Goal: Task Accomplishment & Management: Complete application form

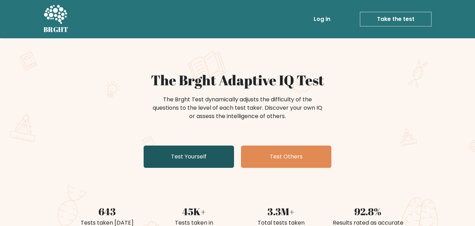
click at [224, 156] on link "Test Yourself" at bounding box center [189, 156] width 90 height 22
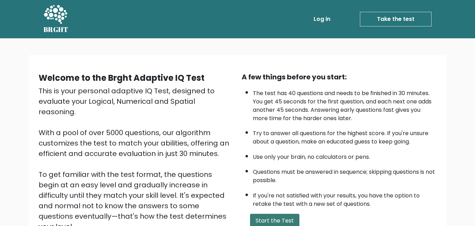
click at [285, 213] on button "Start the Test" at bounding box center [274, 220] width 49 height 14
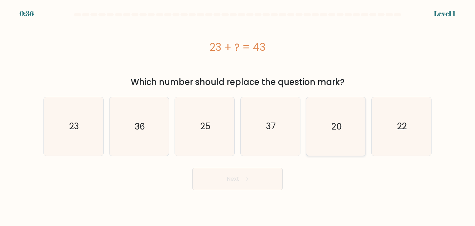
click at [354, 130] on icon "20" at bounding box center [336, 126] width 58 height 58
click at [238, 115] on input "e. 20" at bounding box center [237, 114] width 0 height 2
radio input "true"
click at [274, 179] on button "Next" at bounding box center [237, 179] width 90 height 22
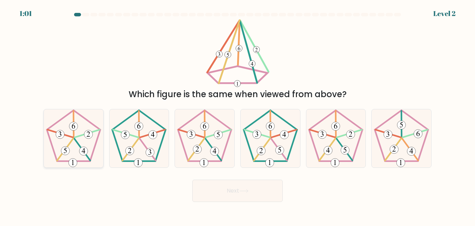
click at [54, 144] on icon at bounding box center [73, 138] width 58 height 58
click at [237, 115] on input "a." at bounding box center [237, 114] width 0 height 2
radio input "true"
click at [250, 187] on button "Next" at bounding box center [237, 190] width 90 height 22
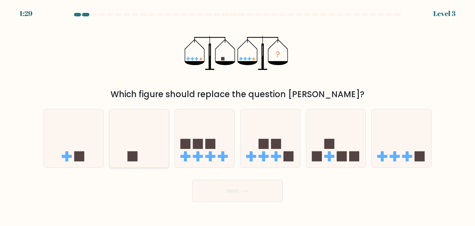
click at [149, 144] on icon at bounding box center [138, 138] width 59 height 49
click at [237, 115] on input "b." at bounding box center [237, 114] width 0 height 2
radio input "true"
click at [214, 185] on button "Next" at bounding box center [237, 190] width 90 height 22
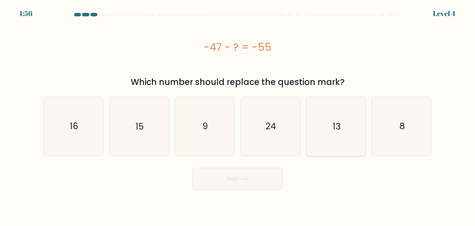
click at [322, 129] on icon "13" at bounding box center [336, 126] width 58 height 58
click at [238, 115] on input "e. 13" at bounding box center [237, 114] width 0 height 2
radio input "true"
click at [384, 126] on icon "8" at bounding box center [401, 126] width 58 height 58
click at [238, 115] on input "f. 8" at bounding box center [237, 114] width 0 height 2
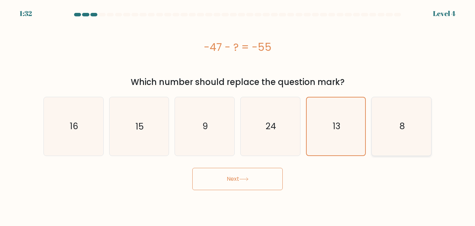
radio input "true"
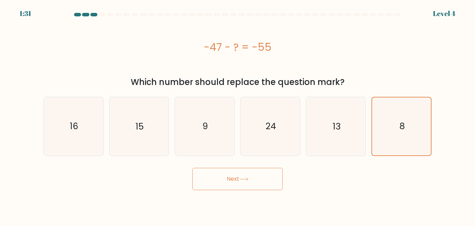
click at [268, 177] on button "Next" at bounding box center [237, 179] width 90 height 22
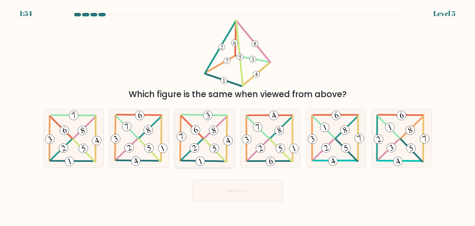
click at [228, 158] on icon at bounding box center [204, 138] width 59 height 58
click at [237, 115] on input "c." at bounding box center [237, 114] width 0 height 2
radio input "true"
click at [252, 193] on button "Next" at bounding box center [237, 190] width 90 height 22
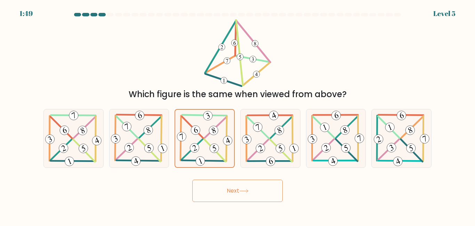
click at [240, 194] on button "Next" at bounding box center [237, 190] width 90 height 22
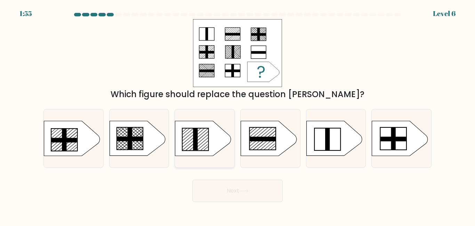
click at [209, 129] on icon at bounding box center [203, 138] width 56 height 35
click at [237, 115] on input "c." at bounding box center [237, 114] width 0 height 2
radio input "true"
click at [268, 179] on button "Next" at bounding box center [237, 190] width 90 height 22
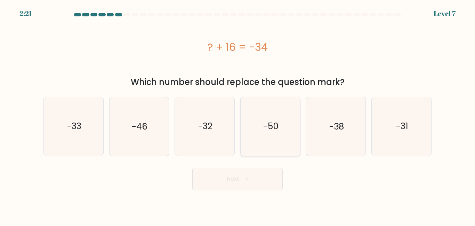
click at [281, 113] on icon "-50" at bounding box center [270, 126] width 58 height 58
click at [238, 113] on input "d. -50" at bounding box center [237, 114] width 0 height 2
radio input "true"
click at [256, 171] on button "Next" at bounding box center [237, 179] width 90 height 22
click at [260, 177] on button "Next" at bounding box center [237, 179] width 90 height 22
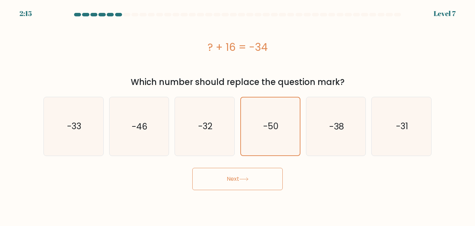
click at [261, 178] on button "Next" at bounding box center [237, 179] width 90 height 22
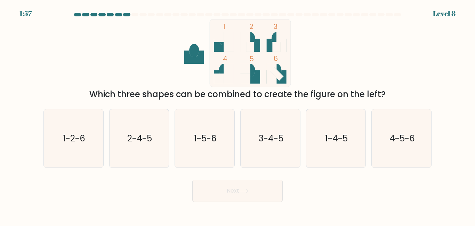
click at [202, 81] on icon "1 2 3 4 5 6" at bounding box center [237, 53] width 187 height 68
click at [334, 144] on icon "1-4-5" at bounding box center [336, 138] width 58 height 58
click at [238, 115] on input "e. 1-4-5" at bounding box center [237, 114] width 0 height 2
radio input "true"
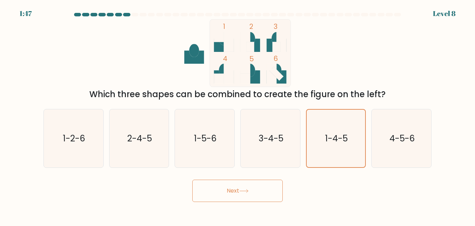
click at [216, 173] on form at bounding box center [237, 107] width 475 height 189
click at [219, 185] on button "Next" at bounding box center [237, 190] width 90 height 22
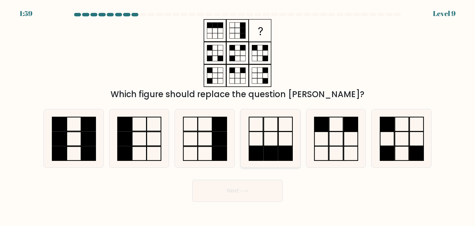
click at [290, 143] on icon at bounding box center [270, 138] width 58 height 58
click at [238, 115] on input "d." at bounding box center [237, 114] width 0 height 2
radio input "true"
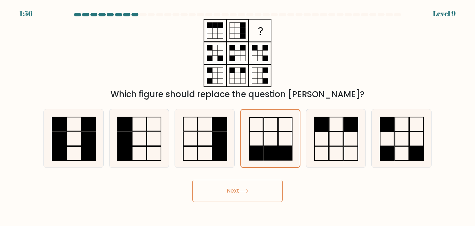
click at [253, 192] on button "Next" at bounding box center [237, 190] width 90 height 22
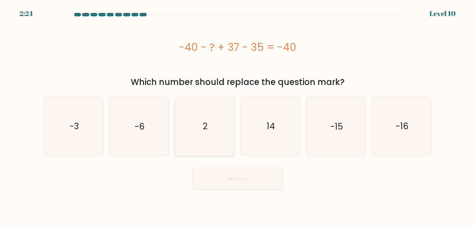
click at [187, 141] on icon "2" at bounding box center [205, 126] width 58 height 58
click at [237, 115] on input "c. 2" at bounding box center [237, 114] width 0 height 2
radio input "true"
click at [211, 185] on button "Next" at bounding box center [237, 179] width 90 height 22
click at [223, 174] on button "Next" at bounding box center [237, 179] width 90 height 22
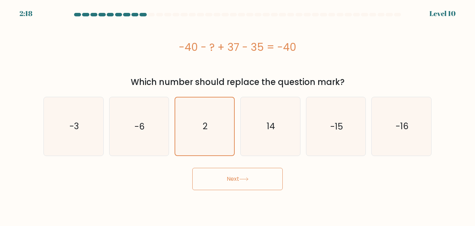
click at [228, 182] on button "Next" at bounding box center [237, 179] width 90 height 22
click at [255, 185] on button "Next" at bounding box center [237, 179] width 90 height 22
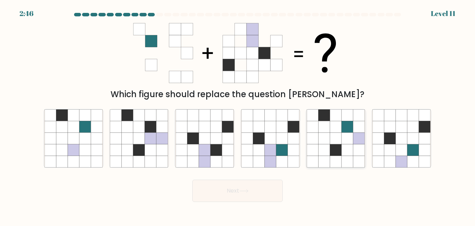
click at [334, 163] on icon at bounding box center [335, 161] width 11 height 11
click at [238, 115] on input "e." at bounding box center [237, 114] width 0 height 2
radio input "true"
click at [250, 184] on button "Next" at bounding box center [237, 190] width 90 height 22
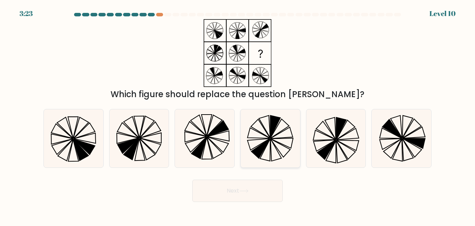
click at [262, 124] on icon at bounding box center [270, 138] width 58 height 58
click at [238, 115] on input "d." at bounding box center [237, 114] width 0 height 2
radio input "true"
click at [278, 194] on button "Next" at bounding box center [237, 190] width 90 height 22
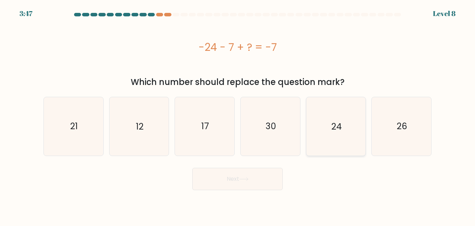
click at [320, 116] on icon "24" at bounding box center [336, 126] width 58 height 58
click at [238, 115] on input "e. 24" at bounding box center [237, 114] width 0 height 2
radio input "true"
click at [244, 184] on button "Next" at bounding box center [237, 179] width 90 height 22
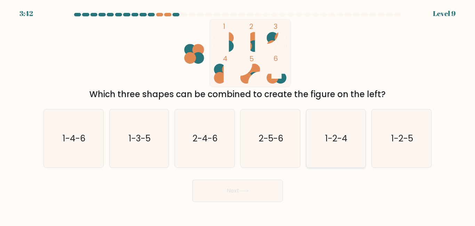
click at [355, 131] on icon "1-2-4" at bounding box center [336, 138] width 58 height 58
click at [238, 115] on input "e. 1-2-4" at bounding box center [237, 114] width 0 height 2
radio input "true"
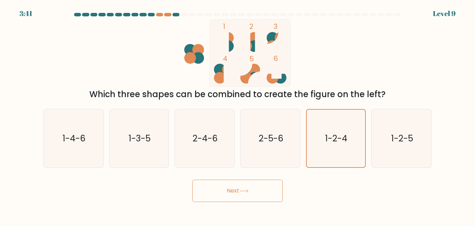
click at [196, 193] on button "Next" at bounding box center [237, 190] width 90 height 22
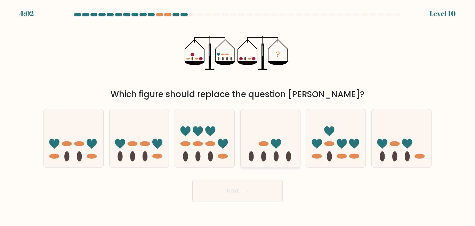
click at [266, 155] on ellipse at bounding box center [263, 156] width 5 height 10
click at [238, 115] on input "d." at bounding box center [237, 114] width 0 height 2
radio input "true"
click at [264, 198] on button "Next" at bounding box center [237, 190] width 90 height 22
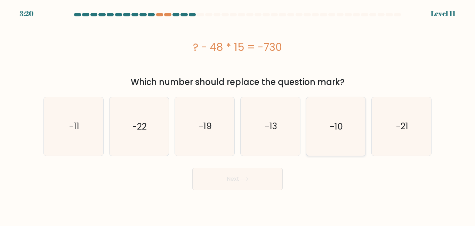
click at [326, 141] on icon "-10" at bounding box center [336, 126] width 58 height 58
click at [238, 115] on input "e. -10" at bounding box center [237, 114] width 0 height 2
radio input "true"
click at [266, 181] on button "Next" at bounding box center [237, 179] width 90 height 22
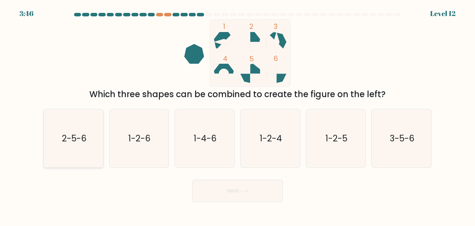
click at [81, 140] on text "2-5-6" at bounding box center [74, 138] width 25 height 12
click at [237, 115] on input "a. 2-5-6" at bounding box center [237, 114] width 0 height 2
radio input "true"
click at [204, 188] on button "Next" at bounding box center [237, 190] width 90 height 22
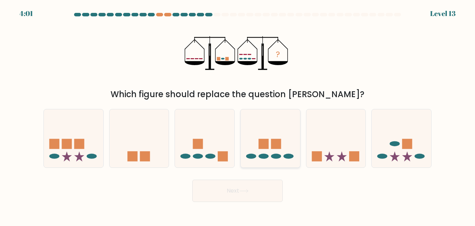
click at [282, 142] on icon at bounding box center [270, 138] width 59 height 49
click at [238, 115] on input "d." at bounding box center [237, 114] width 0 height 2
radio input "true"
click at [253, 195] on button "Next" at bounding box center [237, 190] width 90 height 22
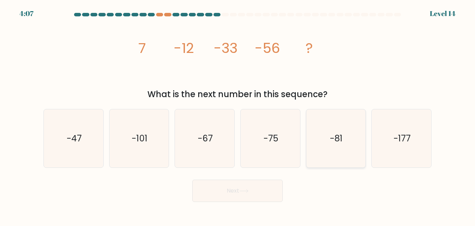
click at [336, 140] on text "-81" at bounding box center [336, 138] width 13 height 12
click at [238, 115] on input "e. -81" at bounding box center [237, 114] width 0 height 2
radio input "true"
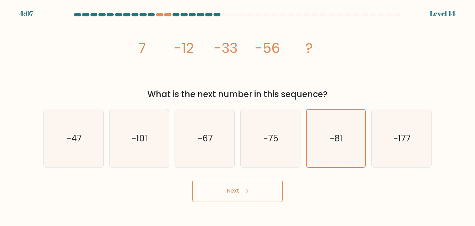
click at [246, 197] on button "Next" at bounding box center [237, 190] width 90 height 22
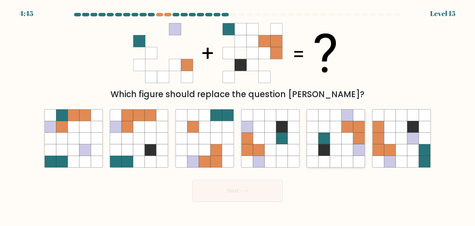
click at [323, 127] on icon at bounding box center [323, 126] width 11 height 11
click at [238, 115] on input "e." at bounding box center [237, 114] width 0 height 2
radio input "true"
click at [247, 203] on body "4:43 Level 15" at bounding box center [237, 113] width 475 height 226
click at [244, 195] on button "Next" at bounding box center [237, 190] width 90 height 22
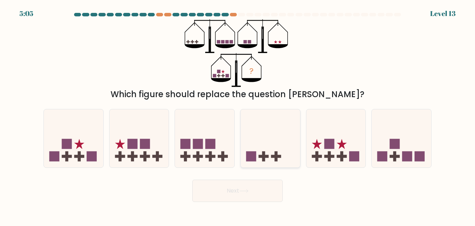
click at [286, 154] on icon at bounding box center [270, 138] width 59 height 49
click at [238, 115] on input "d." at bounding box center [237, 114] width 0 height 2
radio input "true"
click at [260, 188] on button "Next" at bounding box center [237, 190] width 90 height 22
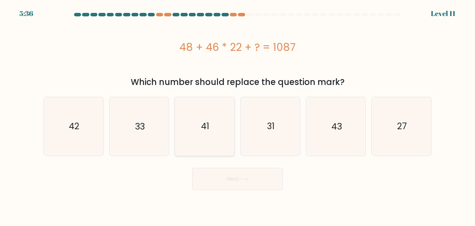
click at [213, 144] on icon "41" at bounding box center [205, 126] width 58 height 58
click at [237, 115] on input "c. 41" at bounding box center [237, 114] width 0 height 2
radio input "true"
click at [245, 178] on icon at bounding box center [244, 178] width 8 height 3
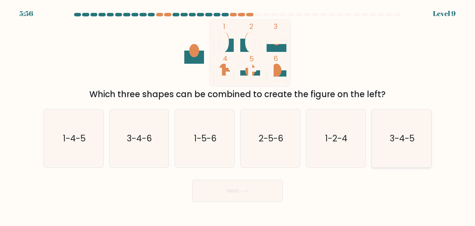
click at [386, 136] on icon "3-4-5" at bounding box center [401, 138] width 58 height 58
click at [238, 115] on input "f. 3-4-5" at bounding box center [237, 114] width 0 height 2
radio input "true"
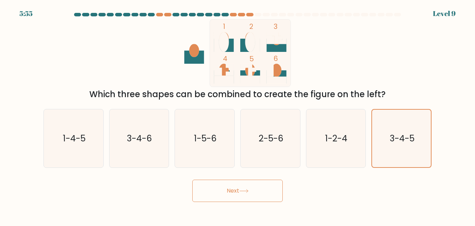
click at [273, 191] on button "Next" at bounding box center [237, 190] width 90 height 22
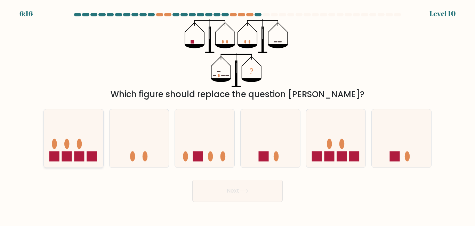
click at [72, 157] on icon at bounding box center [73, 138] width 59 height 49
click at [237, 115] on input "a." at bounding box center [237, 114] width 0 height 2
radio input "true"
click at [206, 191] on button "Next" at bounding box center [237, 190] width 90 height 22
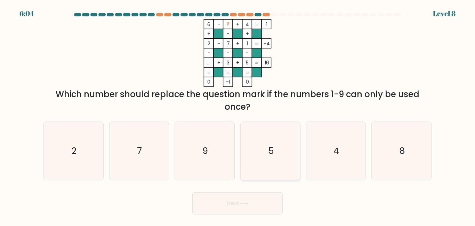
click at [270, 160] on icon "5" at bounding box center [270, 151] width 58 height 58
click at [238, 115] on input "d. 5" at bounding box center [237, 114] width 0 height 2
radio input "true"
click at [409, 156] on icon "8" at bounding box center [401, 151] width 58 height 58
click at [238, 115] on input "f. 8" at bounding box center [237, 114] width 0 height 2
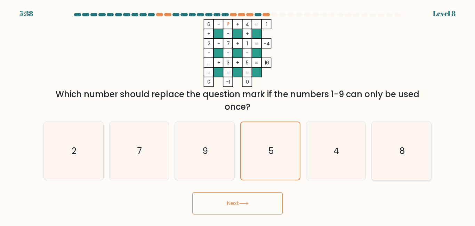
radio input "true"
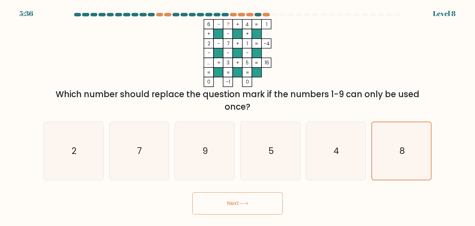
click at [271, 197] on button "Next" at bounding box center [237, 203] width 90 height 22
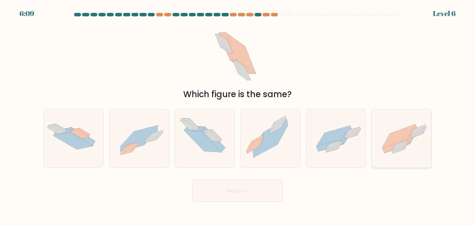
click at [394, 161] on div at bounding box center [401, 138] width 60 height 59
click at [238, 115] on input "f." at bounding box center [237, 114] width 0 height 2
radio input "true"
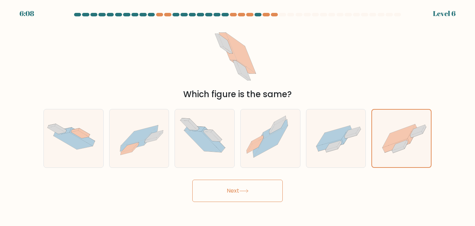
click at [254, 197] on button "Next" at bounding box center [237, 190] width 90 height 22
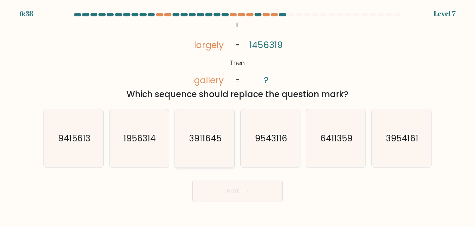
click at [217, 133] on text "3911645" at bounding box center [205, 138] width 32 height 12
click at [237, 115] on input "c. 3911645" at bounding box center [237, 114] width 0 height 2
radio input "true"
click at [238, 187] on button "Next" at bounding box center [237, 190] width 90 height 22
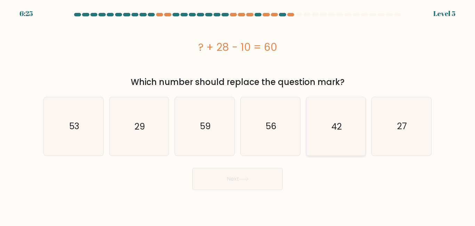
click at [310, 150] on icon "42" at bounding box center [336, 126] width 58 height 58
click at [238, 115] on input "e. 42" at bounding box center [237, 114] width 0 height 2
radio input "true"
click at [246, 180] on icon at bounding box center [243, 179] width 9 height 4
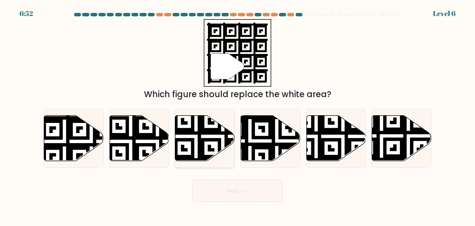
click at [209, 133] on icon at bounding box center [223, 163] width 108 height 108
click at [237, 115] on input "c." at bounding box center [237, 114] width 0 height 2
radio input "true"
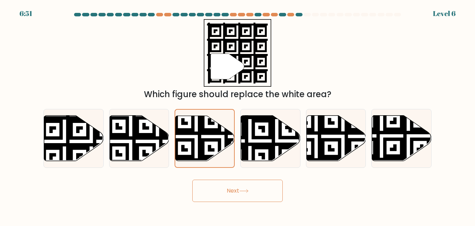
click at [241, 187] on button "Next" at bounding box center [237, 190] width 90 height 22
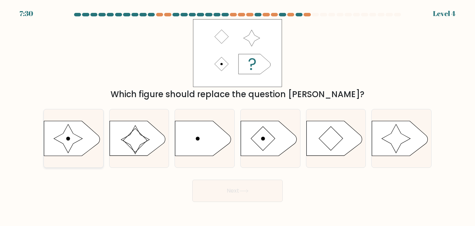
click at [65, 134] on icon at bounding box center [68, 138] width 29 height 29
click at [237, 115] on input "a." at bounding box center [237, 114] width 0 height 2
radio input "true"
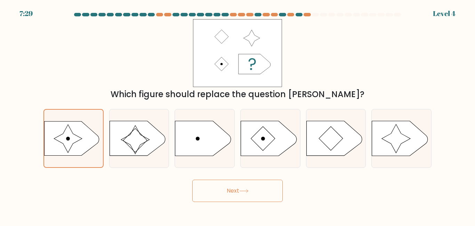
click at [203, 186] on button "Next" at bounding box center [237, 190] width 90 height 22
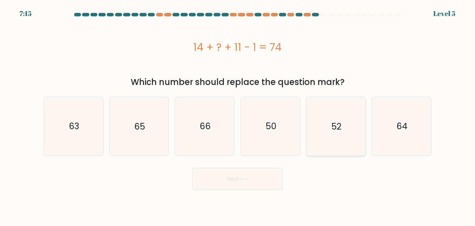
click at [313, 151] on icon "52" at bounding box center [336, 126] width 58 height 58
click at [238, 115] on input "e. 52" at bounding box center [237, 114] width 0 height 2
radio input "true"
click at [258, 171] on button "Next" at bounding box center [237, 179] width 90 height 22
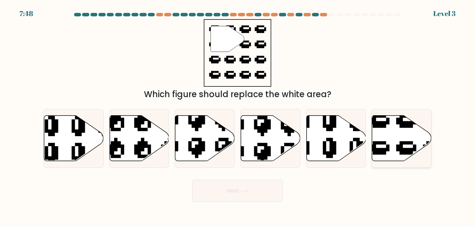
click at [393, 141] on icon at bounding box center [401, 138] width 59 height 46
click at [238, 115] on input "f." at bounding box center [237, 114] width 0 height 2
radio input "true"
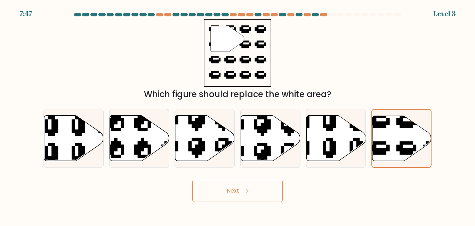
click at [245, 198] on button "Next" at bounding box center [237, 190] width 90 height 22
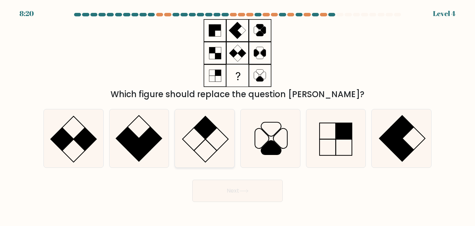
click at [196, 129] on rect at bounding box center [205, 127] width 23 height 23
click at [237, 115] on input "c." at bounding box center [237, 114] width 0 height 2
radio input "true"
click at [219, 183] on button "Next" at bounding box center [237, 190] width 90 height 22
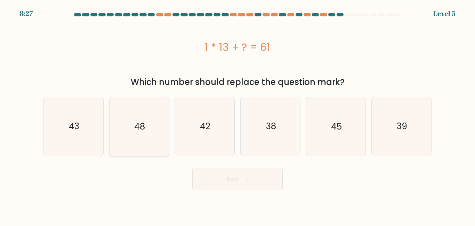
click at [132, 146] on icon "48" at bounding box center [139, 126] width 58 height 58
click at [237, 115] on input "b. 48" at bounding box center [237, 114] width 0 height 2
radio input "true"
click at [214, 126] on icon "42" at bounding box center [205, 126] width 58 height 58
click at [237, 115] on input "c. 42" at bounding box center [237, 114] width 0 height 2
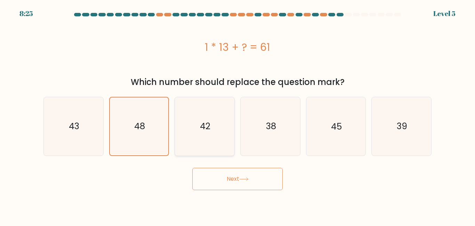
radio input "true"
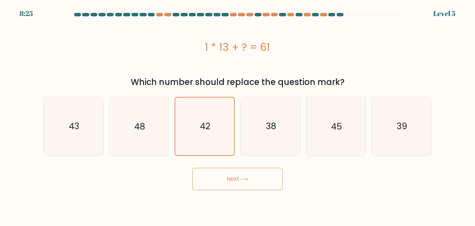
click at [246, 181] on button "Next" at bounding box center [237, 179] width 90 height 22
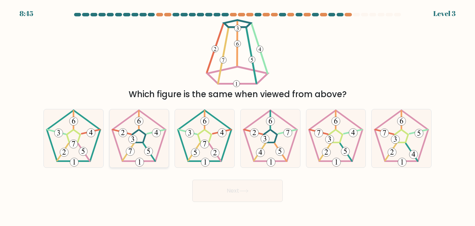
click at [158, 147] on icon at bounding box center [139, 138] width 58 height 58
click at [237, 115] on input "b." at bounding box center [237, 114] width 0 height 2
radio input "true"
click at [245, 197] on button "Next" at bounding box center [237, 190] width 90 height 22
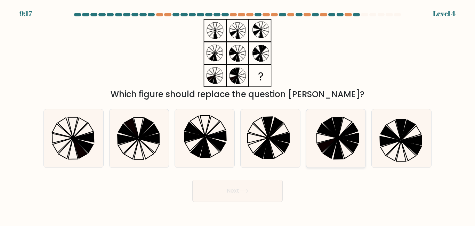
click at [362, 140] on icon at bounding box center [336, 138] width 58 height 58
click at [238, 115] on input "e." at bounding box center [237, 114] width 0 height 2
radio input "true"
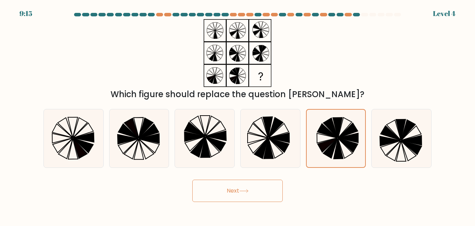
click at [247, 196] on button "Next" at bounding box center [237, 190] width 90 height 22
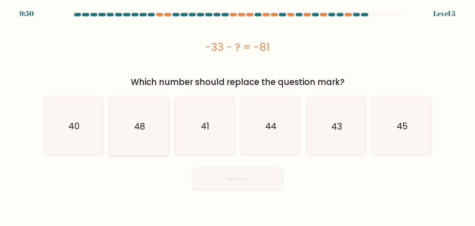
click at [149, 127] on icon "48" at bounding box center [139, 126] width 58 height 58
click at [237, 115] on input "b. 48" at bounding box center [237, 114] width 0 height 2
radio input "true"
click at [232, 187] on button "Next" at bounding box center [237, 179] width 90 height 22
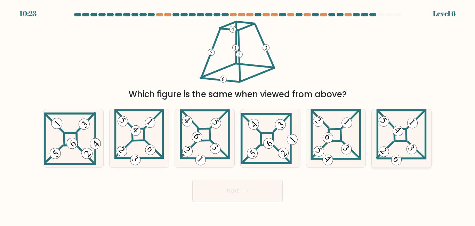
click at [407, 137] on icon at bounding box center [401, 138] width 50 height 58
click at [238, 115] on input "f." at bounding box center [237, 114] width 0 height 2
radio input "true"
click at [274, 191] on button "Next" at bounding box center [237, 190] width 90 height 22
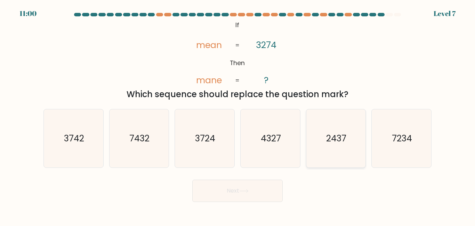
click at [358, 146] on icon "2437" at bounding box center [336, 138] width 58 height 58
click at [238, 115] on input "e. 2437" at bounding box center [237, 114] width 0 height 2
radio input "true"
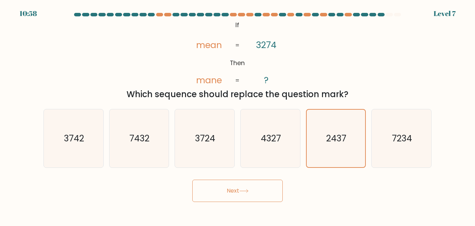
click at [232, 194] on button "Next" at bounding box center [237, 190] width 90 height 22
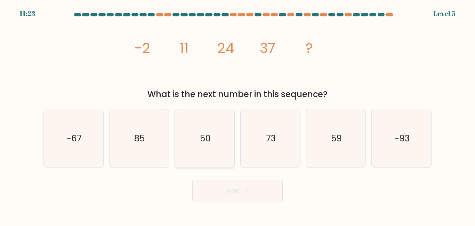
click at [204, 147] on icon "50" at bounding box center [205, 138] width 58 height 58
click at [237, 115] on input "c. 50" at bounding box center [237, 114] width 0 height 2
radio input "true"
click at [230, 206] on body "11:22 Level 5" at bounding box center [237, 113] width 475 height 226
click at [228, 192] on button "Next" at bounding box center [237, 190] width 90 height 22
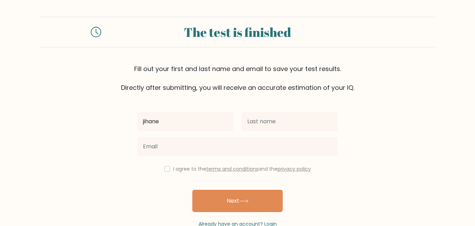
type input "jihane"
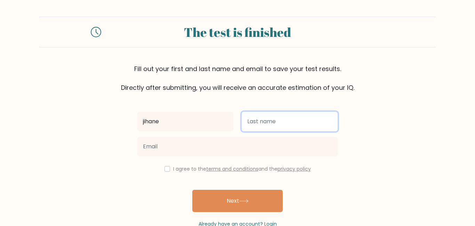
click at [263, 119] on input "text" at bounding box center [290, 121] width 96 height 19
type input "ziyati"
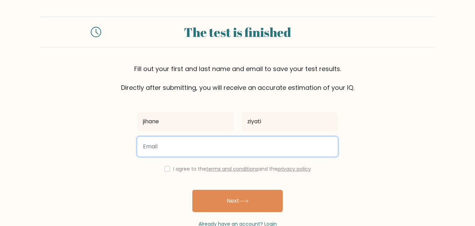
click at [207, 153] on input "email" at bounding box center [237, 146] width 200 height 19
type input "j"
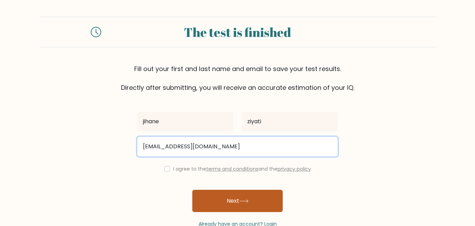
type input "ziyati.jihane@gmail.com"
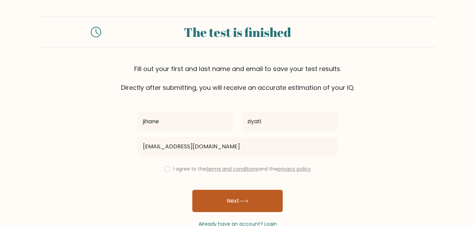
click at [213, 196] on button "Next" at bounding box center [237, 200] width 90 height 22
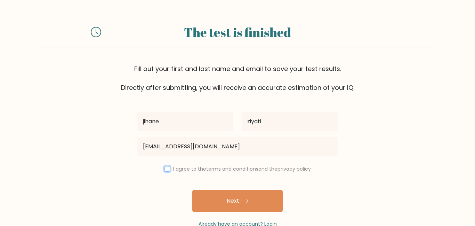
click at [164, 169] on input "checkbox" at bounding box center [167, 169] width 6 height 6
checkbox input "true"
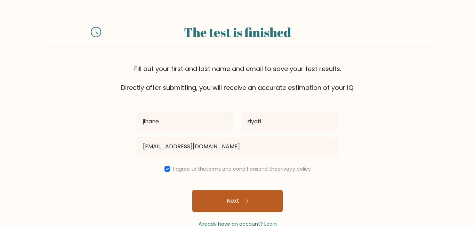
click at [201, 196] on button "Next" at bounding box center [237, 200] width 90 height 22
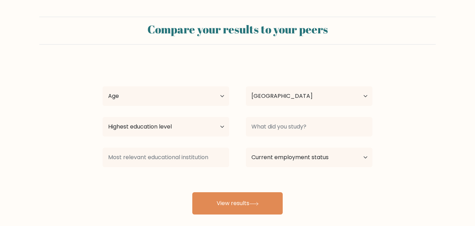
select select "EG"
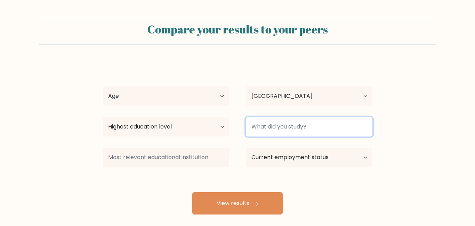
click at [310, 126] on input at bounding box center [309, 126] width 127 height 19
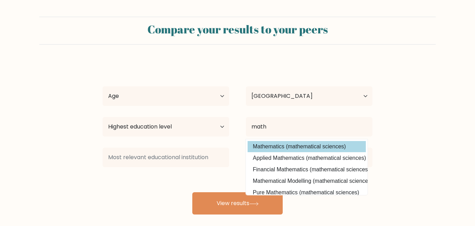
click at [326, 147] on option "Mathematics (mathematical sciences)" at bounding box center [307, 146] width 118 height 11
type input "Mathematics"
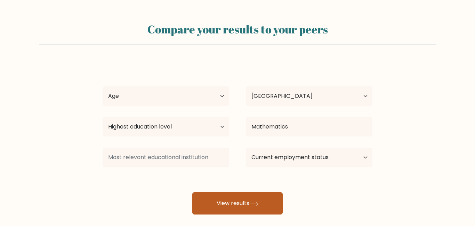
click at [269, 200] on button "View results" at bounding box center [237, 203] width 90 height 22
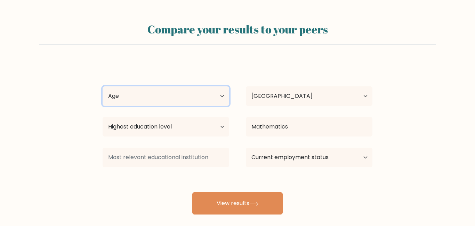
click at [188, 101] on select "Age Under 18 years old 18-24 years old 25-34 years old 35-44 years old 45-54 ye…" at bounding box center [166, 95] width 127 height 19
select select "min_18"
click at [103, 86] on select "Age Under 18 years old 18-24 years old 25-34 years old 35-44 years old 45-54 ye…" at bounding box center [166, 95] width 127 height 19
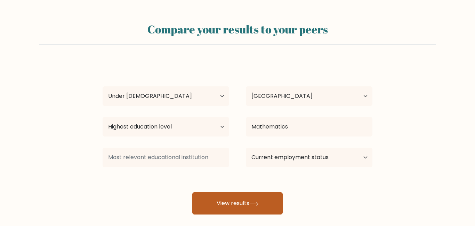
click at [213, 210] on button "View results" at bounding box center [237, 203] width 90 height 22
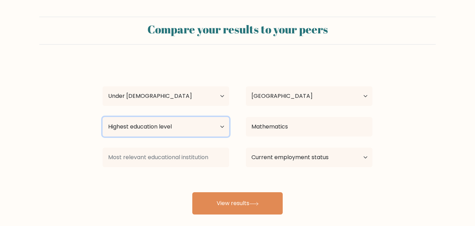
click at [194, 131] on select "Highest education level No schooling Primary Lower Secondary Upper Secondary Oc…" at bounding box center [166, 126] width 127 height 19
select select "lower_secondary"
click at [103, 117] on select "Highest education level No schooling Primary Lower Secondary Upper Secondary Oc…" at bounding box center [166, 126] width 127 height 19
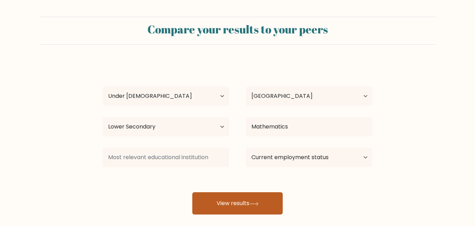
click at [235, 209] on button "View results" at bounding box center [237, 203] width 90 height 22
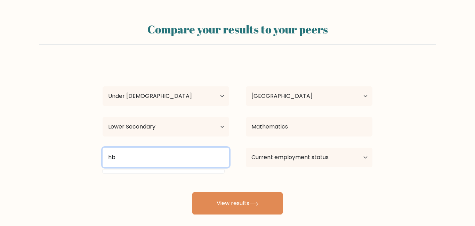
type input "h"
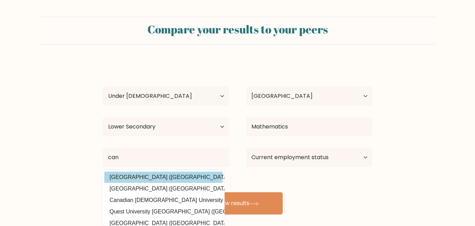
click at [197, 173] on option "University Canada West (Canada)" at bounding box center [163, 176] width 118 height 11
type input "University Canada West"
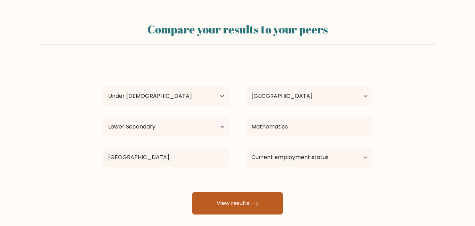
click at [207, 199] on button "View results" at bounding box center [237, 203] width 90 height 22
click at [213, 205] on button "View results" at bounding box center [237, 203] width 90 height 22
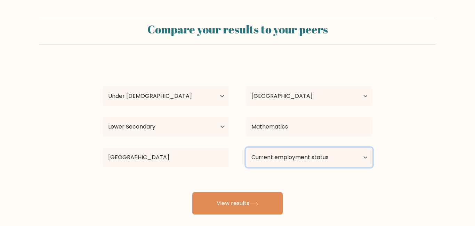
click at [334, 160] on select "Current employment status Employed Student Retired Other / prefer not to answer" at bounding box center [309, 156] width 127 height 19
select select "student"
click at [246, 147] on select "Current employment status Employed Student Retired Other / prefer not to answer" at bounding box center [309, 156] width 127 height 19
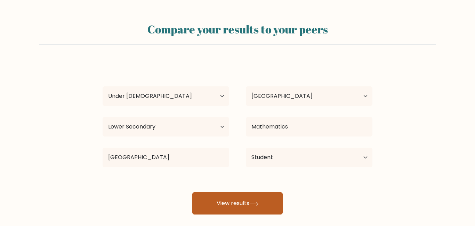
click at [246, 205] on button "View results" at bounding box center [237, 203] width 90 height 22
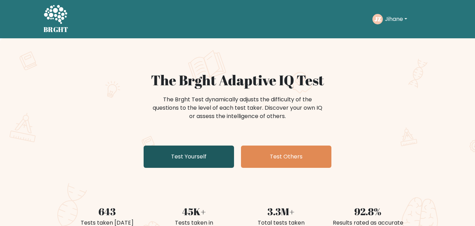
click at [204, 153] on link "Test Yourself" at bounding box center [189, 156] width 90 height 22
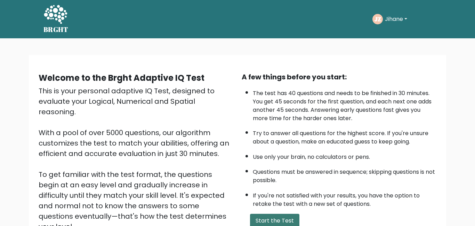
click at [267, 213] on button "Start the Test" at bounding box center [274, 220] width 49 height 14
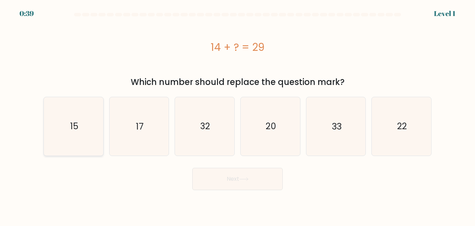
click at [69, 131] on icon "15" at bounding box center [73, 126] width 58 height 58
click at [237, 115] on input "a. 15" at bounding box center [237, 114] width 0 height 2
radio input "true"
click at [198, 181] on button "Next" at bounding box center [237, 179] width 90 height 22
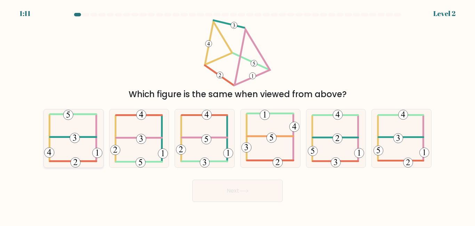
click at [88, 155] on icon at bounding box center [73, 138] width 58 height 58
click at [237, 115] on input "a." at bounding box center [237, 114] width 0 height 2
radio input "true"
click at [205, 188] on button "Next" at bounding box center [237, 190] width 90 height 22
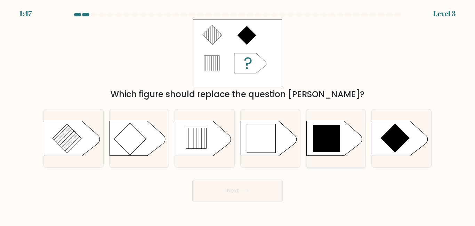
click at [311, 131] on icon at bounding box center [334, 138] width 56 height 35
click at [238, 115] on input "e." at bounding box center [237, 114] width 0 height 2
radio input "true"
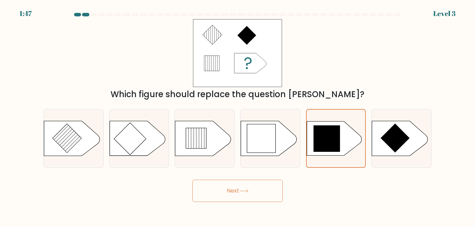
click at [257, 186] on button "Next" at bounding box center [237, 190] width 90 height 22
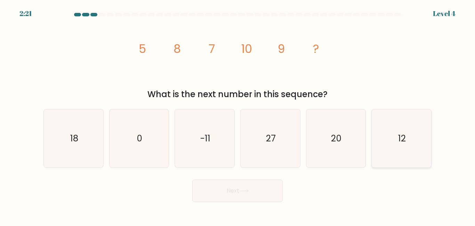
click at [395, 159] on icon "12" at bounding box center [401, 138] width 58 height 58
click at [238, 115] on input "f. 12" at bounding box center [237, 114] width 0 height 2
radio input "true"
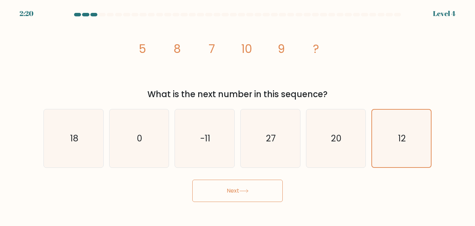
click at [250, 184] on button "Next" at bounding box center [237, 190] width 90 height 22
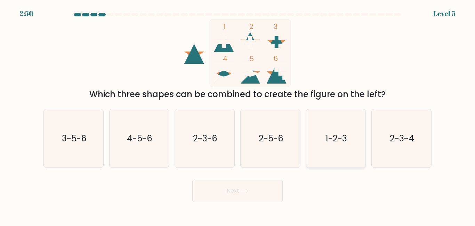
click at [358, 156] on icon "1-2-3" at bounding box center [336, 138] width 58 height 58
click at [238, 115] on input "e. 1-2-3" at bounding box center [237, 114] width 0 height 2
radio input "true"
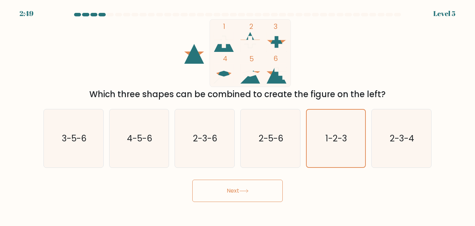
click at [264, 185] on button "Next" at bounding box center [237, 190] width 90 height 22
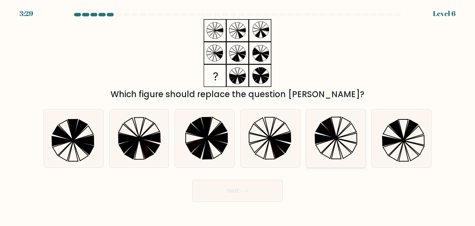
click at [336, 138] on icon at bounding box center [329, 148] width 15 height 20
click at [238, 115] on input "e." at bounding box center [237, 114] width 0 height 2
radio input "true"
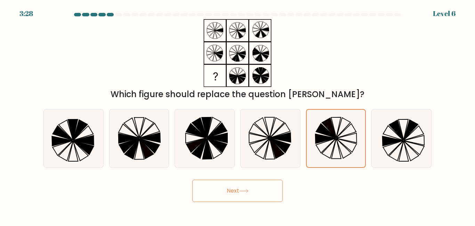
click at [270, 188] on button "Next" at bounding box center [237, 190] width 90 height 22
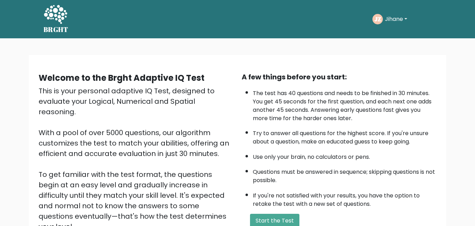
scroll to position [93, 0]
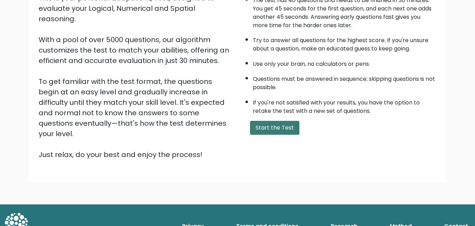
click at [263, 121] on button "Start the Test" at bounding box center [274, 128] width 49 height 14
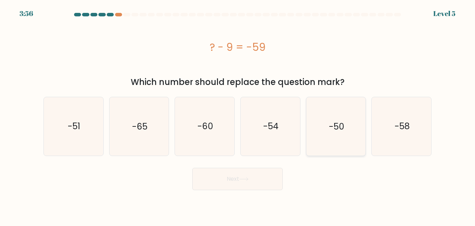
click at [323, 139] on icon "-50" at bounding box center [336, 126] width 58 height 58
click at [238, 115] on input "e. -50" at bounding box center [237, 114] width 0 height 2
radio input "true"
click at [267, 174] on button "Next" at bounding box center [237, 179] width 90 height 22
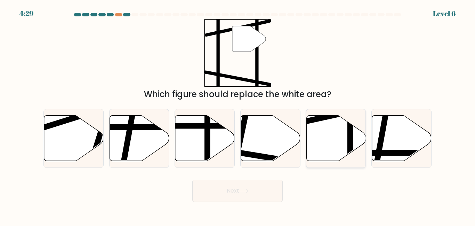
click at [316, 144] on icon at bounding box center [335, 138] width 59 height 46
click at [238, 115] on input "e." at bounding box center [237, 114] width 0 height 2
radio input "true"
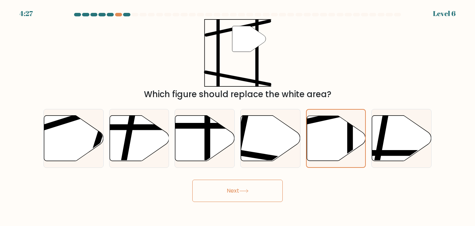
click at [230, 188] on button "Next" at bounding box center [237, 190] width 90 height 22
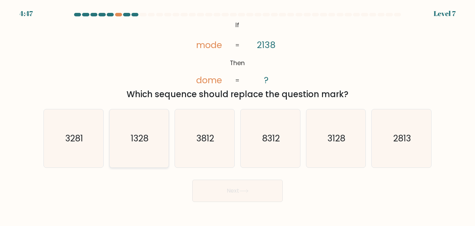
click at [130, 124] on icon "1328" at bounding box center [139, 138] width 58 height 58
click at [237, 115] on input "b. 1328" at bounding box center [237, 114] width 0 height 2
radio input "true"
click at [255, 164] on icon "8312" at bounding box center [270, 138] width 58 height 58
click at [238, 115] on input "d. 8312" at bounding box center [237, 114] width 0 height 2
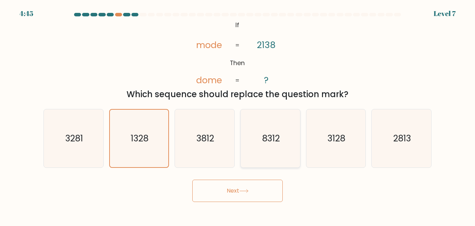
radio input "true"
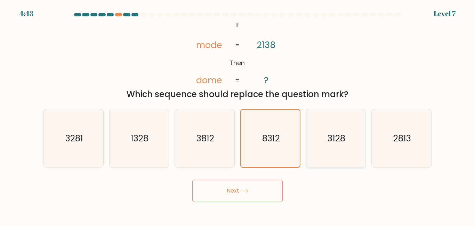
click at [334, 148] on icon "3128" at bounding box center [336, 138] width 58 height 58
click at [238, 115] on input "e. 3128" at bounding box center [237, 114] width 0 height 2
radio input "true"
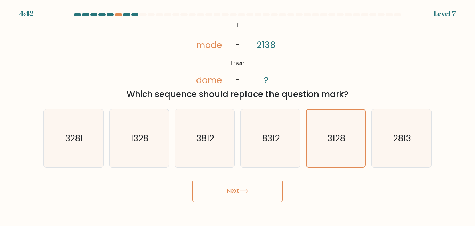
click at [268, 196] on button "Next" at bounding box center [237, 190] width 90 height 22
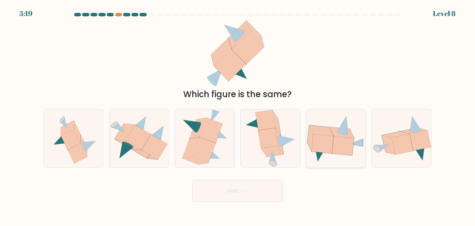
click at [365, 154] on icon at bounding box center [335, 138] width 59 height 47
click at [238, 115] on input "e." at bounding box center [237, 114] width 0 height 2
radio input "true"
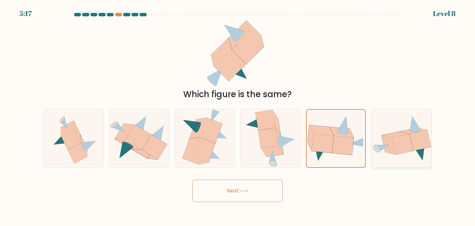
click at [421, 166] on div at bounding box center [401, 138] width 60 height 59
click at [238, 115] on input "f." at bounding box center [237, 114] width 0 height 2
radio input "true"
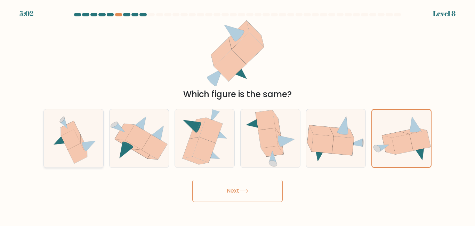
click at [100, 152] on icon at bounding box center [74, 138] width 54 height 58
click at [237, 115] on input "a." at bounding box center [237, 114] width 0 height 2
radio input "true"
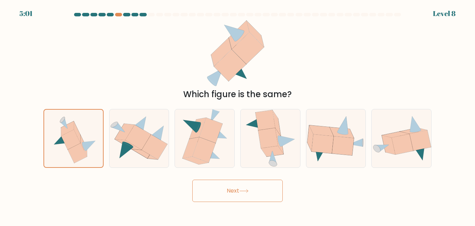
click at [252, 192] on button "Next" at bounding box center [237, 190] width 90 height 22
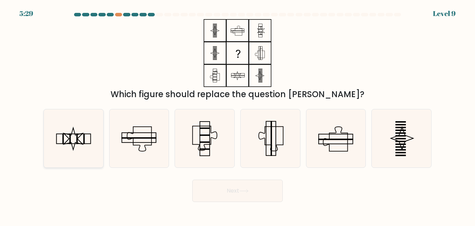
click at [85, 132] on icon at bounding box center [73, 138] width 58 height 58
click at [237, 115] on input "a." at bounding box center [237, 114] width 0 height 2
radio input "true"
click at [202, 184] on button "Next" at bounding box center [237, 190] width 90 height 22
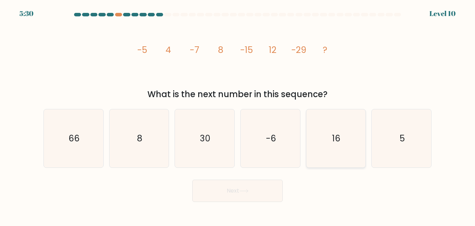
click at [352, 152] on icon "16" at bounding box center [336, 138] width 58 height 58
click at [238, 115] on input "e. 16" at bounding box center [237, 114] width 0 height 2
radio input "true"
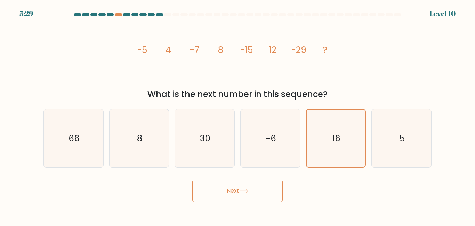
click at [242, 189] on icon at bounding box center [243, 191] width 9 height 4
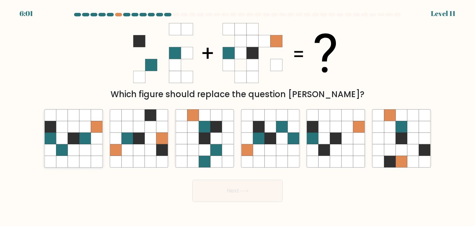
click at [72, 149] on icon at bounding box center [73, 149] width 11 height 11
click at [237, 115] on input "a." at bounding box center [237, 114] width 0 height 2
radio input "true"
click at [227, 192] on button "Next" at bounding box center [237, 190] width 90 height 22
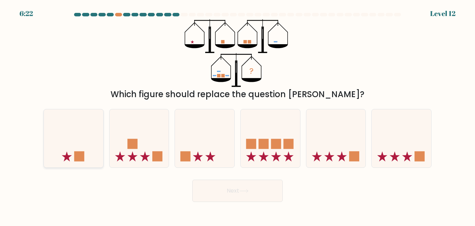
click at [79, 125] on icon at bounding box center [73, 138] width 59 height 49
click at [237, 115] on input "a." at bounding box center [237, 114] width 0 height 2
radio input "true"
click at [284, 160] on icon at bounding box center [270, 138] width 59 height 49
click at [238, 115] on input "d." at bounding box center [237, 114] width 0 height 2
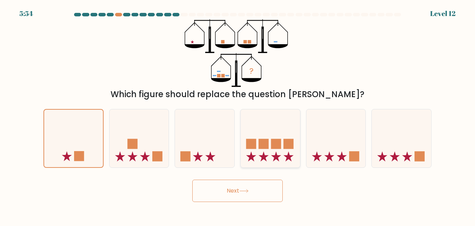
radio input "true"
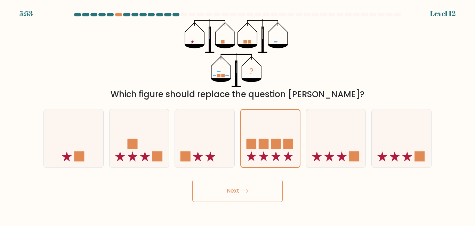
click at [274, 192] on button "Next" at bounding box center [237, 190] width 90 height 22
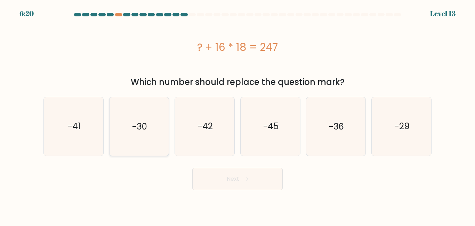
click at [141, 131] on text "-30" at bounding box center [139, 126] width 15 height 12
click at [237, 115] on input "b. -30" at bounding box center [237, 114] width 0 height 2
radio input "true"
click at [268, 187] on button "Next" at bounding box center [237, 179] width 90 height 22
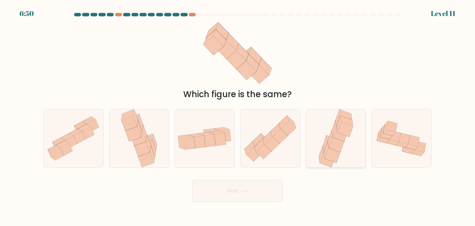
click at [343, 130] on icon at bounding box center [345, 129] width 15 height 15
click at [238, 115] on input "e." at bounding box center [237, 114] width 0 height 2
radio input "true"
click at [272, 194] on button "Next" at bounding box center [237, 190] width 90 height 22
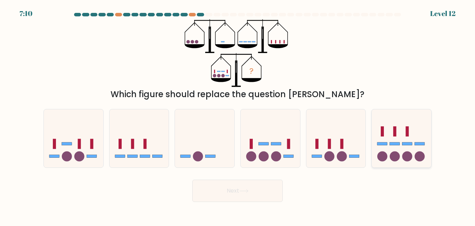
click at [391, 164] on div at bounding box center [401, 138] width 60 height 59
click at [238, 115] on input "f." at bounding box center [237, 114] width 0 height 2
radio input "true"
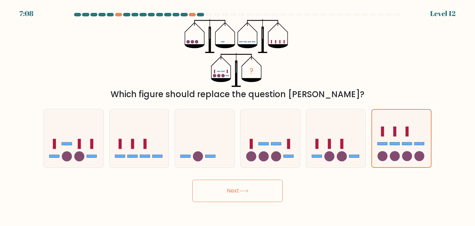
click at [275, 194] on button "Next" at bounding box center [237, 190] width 90 height 22
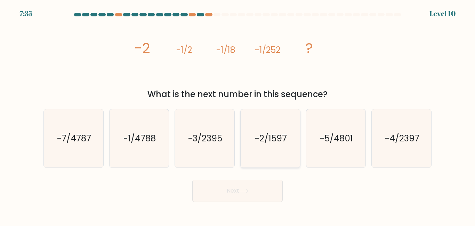
click at [271, 142] on text "-2/1597" at bounding box center [271, 138] width 32 height 12
click at [238, 115] on input "d. -2/1597" at bounding box center [237, 114] width 0 height 2
radio input "true"
click at [246, 193] on button "Next" at bounding box center [237, 190] width 90 height 22
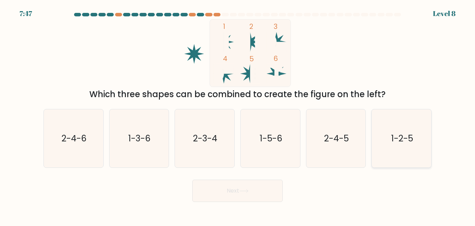
click at [417, 145] on icon "1-2-5" at bounding box center [401, 138] width 58 height 58
click at [238, 115] on input "f. 1-2-5" at bounding box center [237, 114] width 0 height 2
radio input "true"
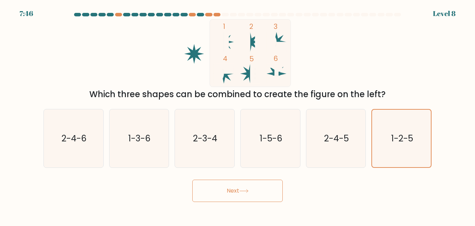
click at [275, 192] on button "Next" at bounding box center [237, 190] width 90 height 22
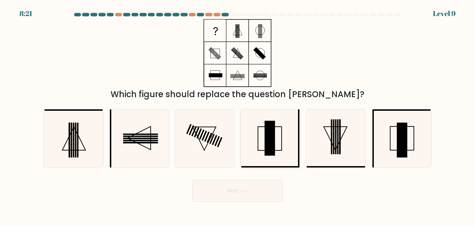
click at [282, 135] on icon at bounding box center [270, 138] width 58 height 58
click at [238, 115] on input "d." at bounding box center [237, 114] width 0 height 2
radio input "true"
click at [262, 188] on button "Next" at bounding box center [237, 190] width 90 height 22
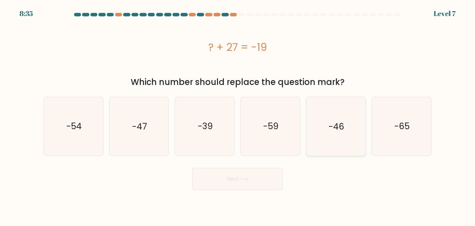
click at [341, 121] on text "-46" at bounding box center [336, 126] width 16 height 12
click at [238, 115] on input "e. -46" at bounding box center [237, 114] width 0 height 2
radio input "true"
click at [261, 178] on button "Next" at bounding box center [237, 179] width 90 height 22
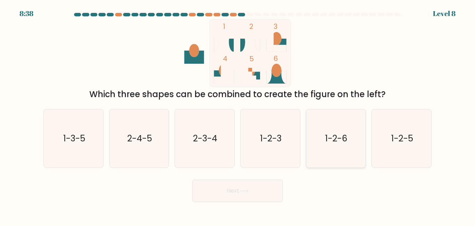
click at [336, 138] on text "1-2-6" at bounding box center [336, 138] width 22 height 12
click at [238, 115] on input "e. 1-2-6" at bounding box center [237, 114] width 0 height 2
radio input "true"
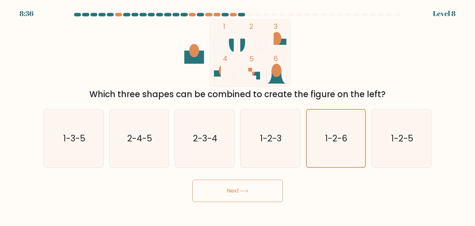
click at [248, 190] on icon at bounding box center [244, 190] width 8 height 3
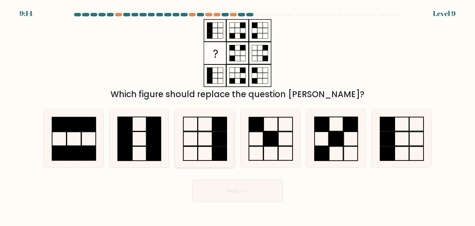
click at [208, 148] on icon at bounding box center [205, 138] width 58 height 58
click at [237, 115] on input "c." at bounding box center [237, 114] width 0 height 2
radio input "true"
click at [240, 188] on button "Next" at bounding box center [237, 190] width 90 height 22
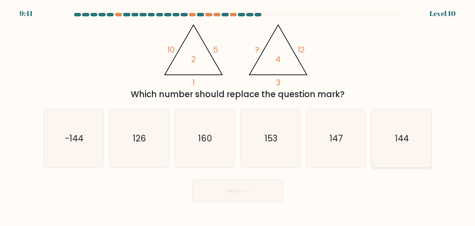
click at [391, 140] on icon "144" at bounding box center [401, 138] width 58 height 58
click at [238, 115] on input "f. 144" at bounding box center [237, 114] width 0 height 2
radio input "true"
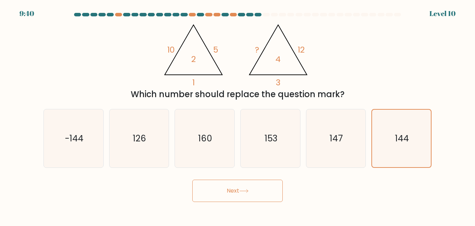
click at [264, 195] on button "Next" at bounding box center [237, 190] width 90 height 22
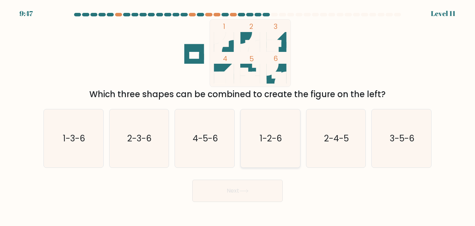
click at [286, 153] on icon "1-2-6" at bounding box center [270, 138] width 58 height 58
click at [238, 115] on input "d. 1-2-6" at bounding box center [237, 114] width 0 height 2
radio input "true"
click at [249, 195] on button "Next" at bounding box center [237, 190] width 90 height 22
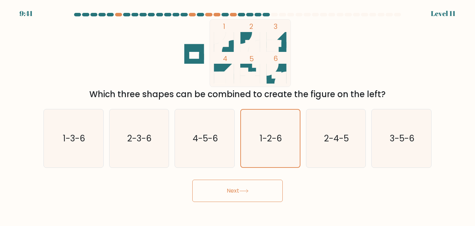
click at [232, 193] on button "Next" at bounding box center [237, 190] width 90 height 22
click at [203, 187] on button "Next" at bounding box center [237, 190] width 90 height 22
click at [252, 188] on button "Next" at bounding box center [237, 190] width 90 height 22
click at [245, 197] on button "Next" at bounding box center [237, 190] width 90 height 22
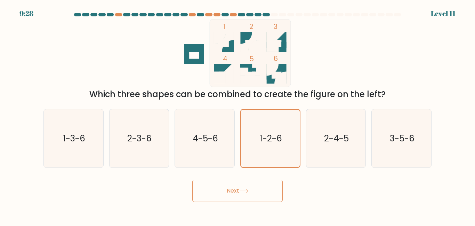
click at [245, 197] on button "Next" at bounding box center [237, 190] width 90 height 22
click at [285, 130] on icon "1-2-6" at bounding box center [270, 137] width 57 height 57
click at [238, 115] on input "d. 1-2-6" at bounding box center [237, 114] width 0 height 2
click at [265, 187] on button "Next" at bounding box center [237, 190] width 90 height 22
click at [265, 188] on button "Next" at bounding box center [237, 190] width 90 height 22
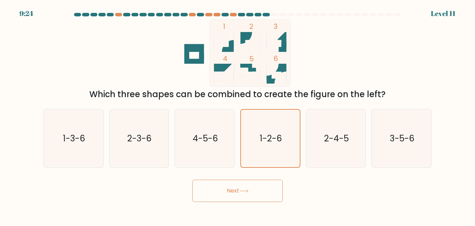
click at [236, 188] on button "Next" at bounding box center [237, 190] width 90 height 22
click at [260, 130] on icon "1-2-6" at bounding box center [270, 137] width 57 height 57
click at [238, 115] on input "d. 1-2-6" at bounding box center [237, 114] width 0 height 2
click at [233, 189] on button "Next" at bounding box center [237, 190] width 90 height 22
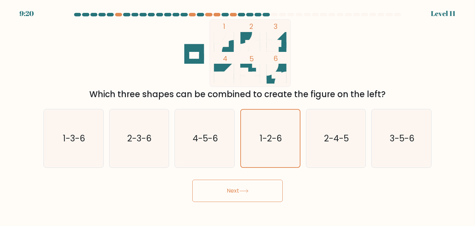
click at [261, 190] on button "Next" at bounding box center [237, 190] width 90 height 22
click at [370, 121] on div "f. 3-5-6" at bounding box center [401, 138] width 66 height 59
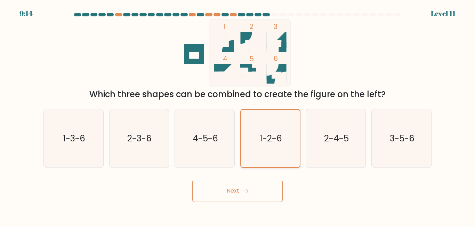
click at [263, 162] on icon "1-2-6" at bounding box center [270, 137] width 57 height 57
click at [238, 115] on input "d. 1-2-6" at bounding box center [237, 114] width 0 height 2
click at [328, 149] on icon "2-4-5" at bounding box center [336, 138] width 58 height 58
click at [238, 115] on input "e. 2-4-5" at bounding box center [237, 114] width 0 height 2
radio input "true"
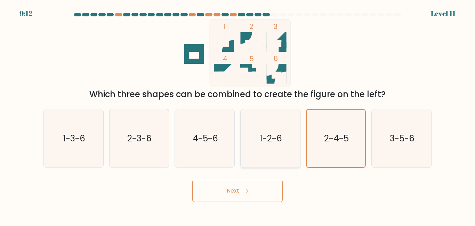
click at [274, 150] on icon "1-2-6" at bounding box center [270, 138] width 58 height 58
click at [238, 115] on input "d. 1-2-6" at bounding box center [237, 114] width 0 height 2
radio input "true"
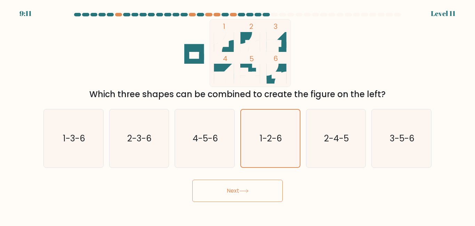
click at [244, 190] on icon at bounding box center [243, 191] width 9 height 4
click at [276, 12] on div "9:07 Level 11" at bounding box center [237, 9] width 475 height 19
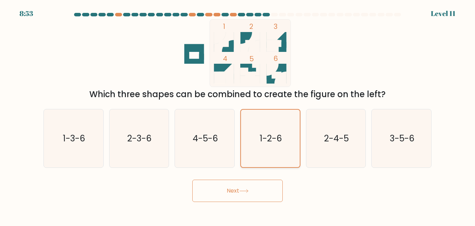
click at [269, 113] on icon "1-2-6" at bounding box center [270, 137] width 57 height 57
click at [238, 113] on input "d. 1-2-6" at bounding box center [237, 114] width 0 height 2
click at [245, 185] on button "Next" at bounding box center [237, 190] width 90 height 22
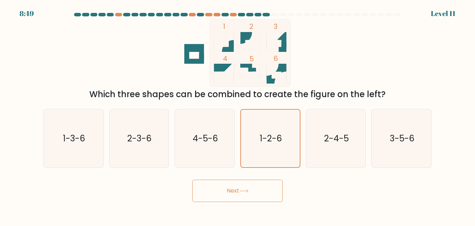
click at [245, 185] on button "Next" at bounding box center [237, 190] width 90 height 22
click at [255, 198] on button "Next" at bounding box center [237, 190] width 90 height 22
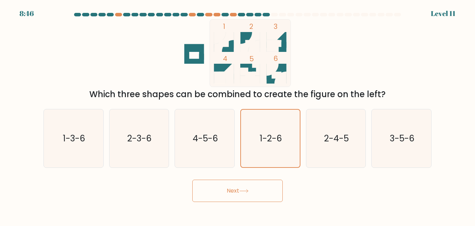
click at [255, 198] on button "Next" at bounding box center [237, 190] width 90 height 22
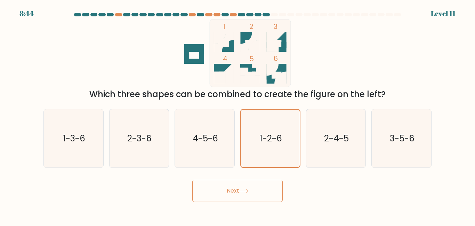
click at [255, 198] on button "Next" at bounding box center [237, 190] width 90 height 22
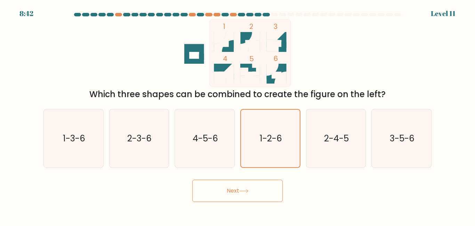
click at [255, 198] on button "Next" at bounding box center [237, 190] width 90 height 22
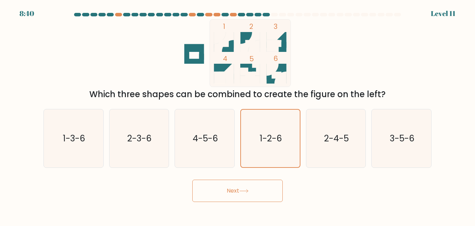
click at [250, 195] on button "Next" at bounding box center [237, 190] width 90 height 22
click at [329, 157] on icon "2-4-5" at bounding box center [336, 138] width 58 height 58
click at [238, 115] on input "e. 2-4-5" at bounding box center [237, 114] width 0 height 2
radio input "true"
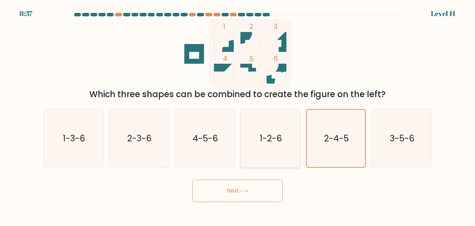
click at [257, 141] on icon "1-2-6" at bounding box center [270, 138] width 58 height 58
click at [238, 115] on input "d. 1-2-6" at bounding box center [237, 114] width 0 height 2
radio input "true"
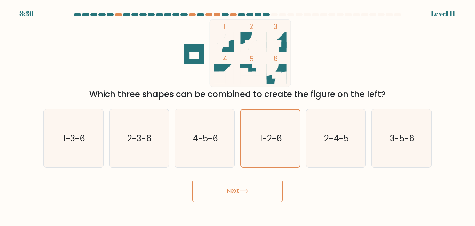
click at [268, 184] on button "Next" at bounding box center [237, 190] width 90 height 22
drag, startPoint x: 268, startPoint y: 184, endPoint x: 212, endPoint y: 186, distance: 56.7
click at [212, 186] on button "Next" at bounding box center [237, 190] width 90 height 22
click at [277, 14] on div at bounding box center [274, 14] width 7 height 3
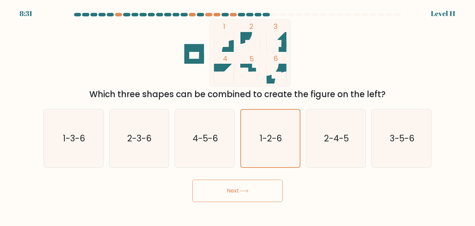
click at [282, 13] on div at bounding box center [282, 14] width 7 height 3
click at [239, 182] on button "Next" at bounding box center [237, 190] width 90 height 22
click at [263, 195] on button "Next" at bounding box center [237, 190] width 90 height 22
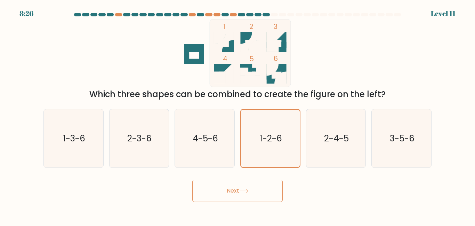
click at [192, 179] on button "Next" at bounding box center [237, 190] width 90 height 22
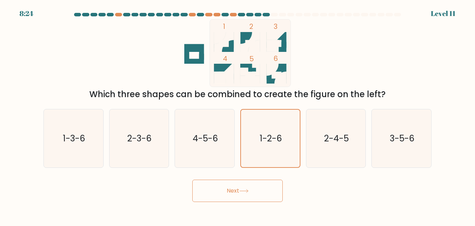
click at [192, 179] on button "Next" at bounding box center [237, 190] width 90 height 22
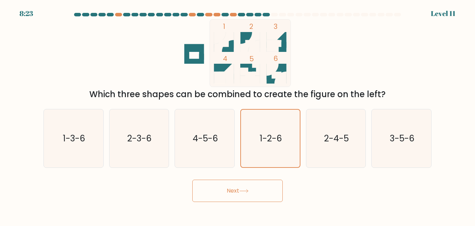
click at [192, 179] on button "Next" at bounding box center [237, 190] width 90 height 22
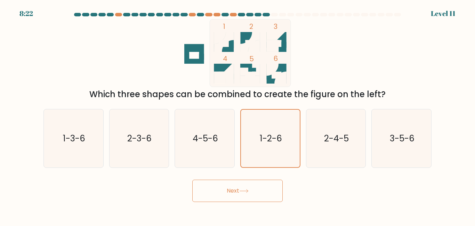
click at [192, 179] on button "Next" at bounding box center [237, 190] width 90 height 22
